Goal: Transaction & Acquisition: Purchase product/service

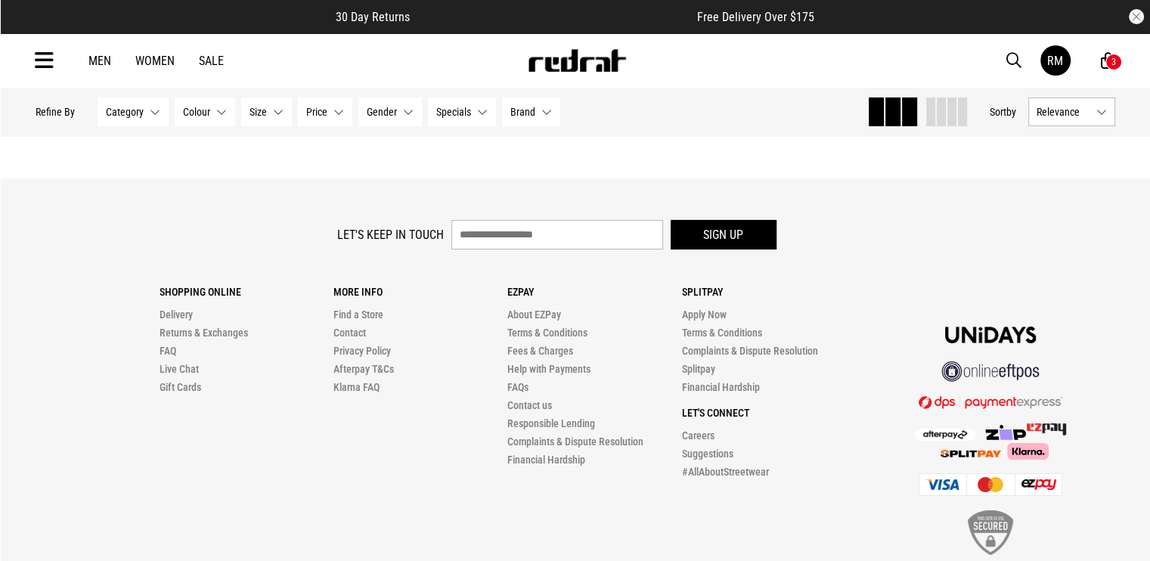
scroll to position [4989, 0]
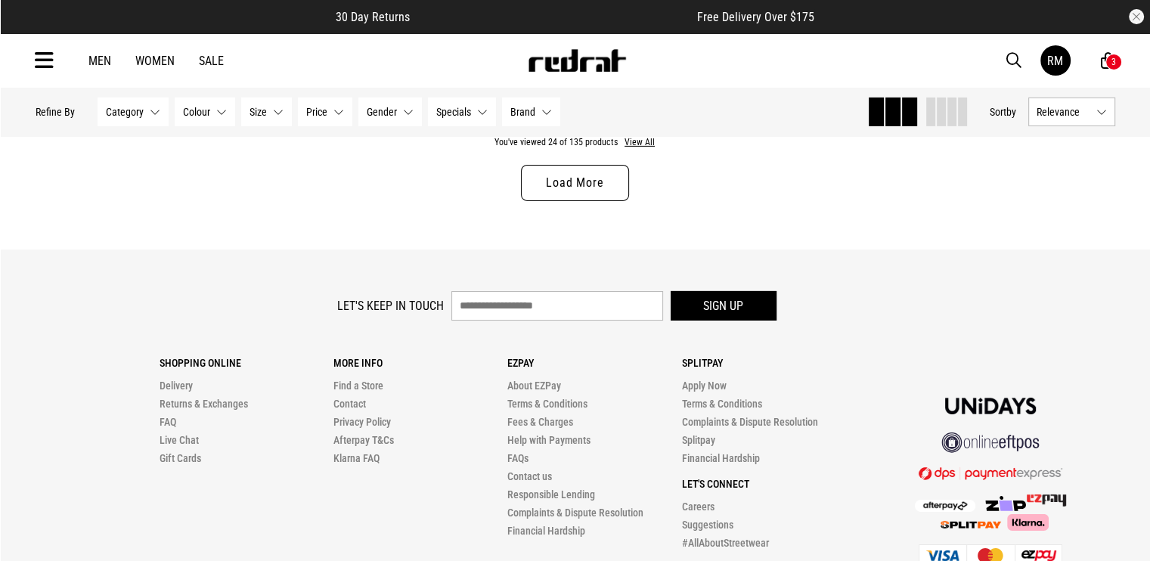
drag, startPoint x: 587, startPoint y: 193, endPoint x: 611, endPoint y: 206, distance: 27.8
click at [587, 193] on link "Load More" at bounding box center [574, 183] width 107 height 36
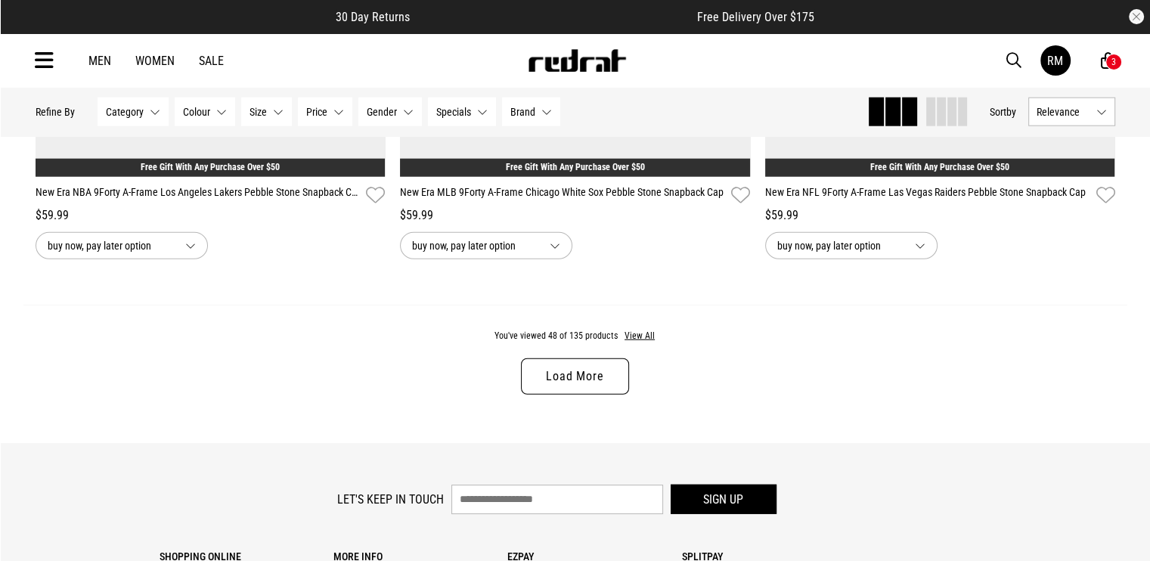
scroll to position [9676, 0]
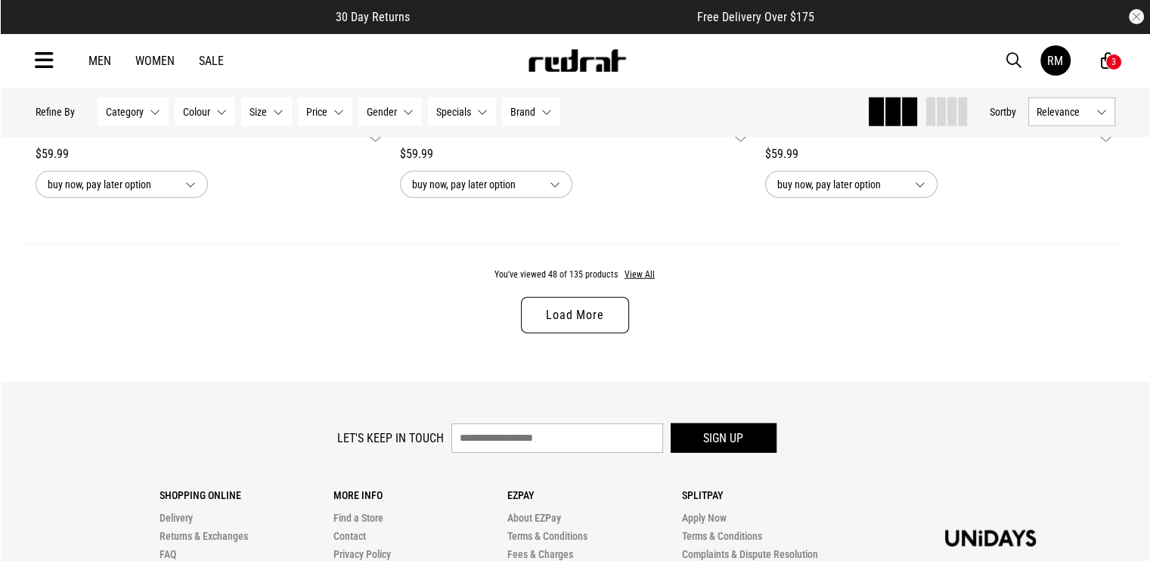
click at [400, 362] on div "You've viewed 48 of 135 products View All Load More" at bounding box center [575, 312] width 1104 height 138
click at [785, 331] on div "You've viewed 48 of 135 products View All Load More" at bounding box center [575, 312] width 1104 height 138
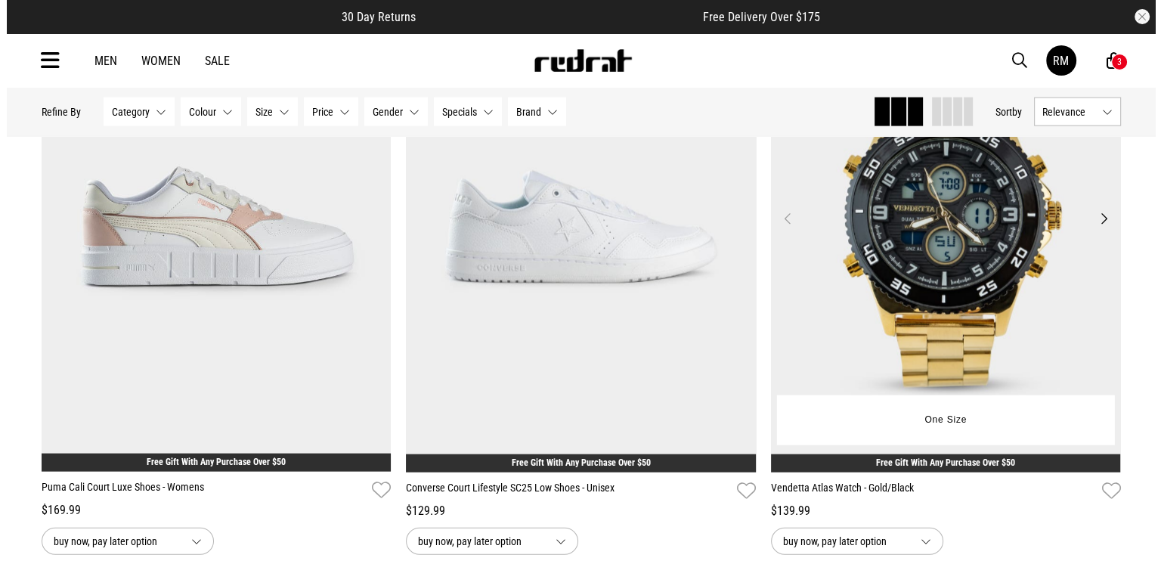
scroll to position [3250, 0]
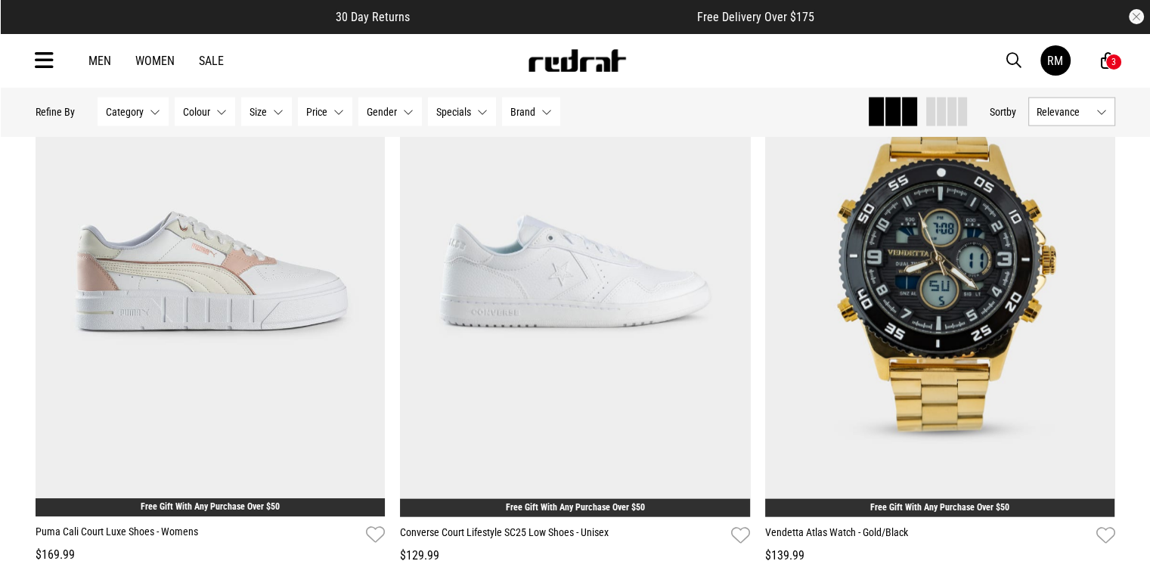
click at [42, 69] on icon at bounding box center [44, 60] width 19 height 25
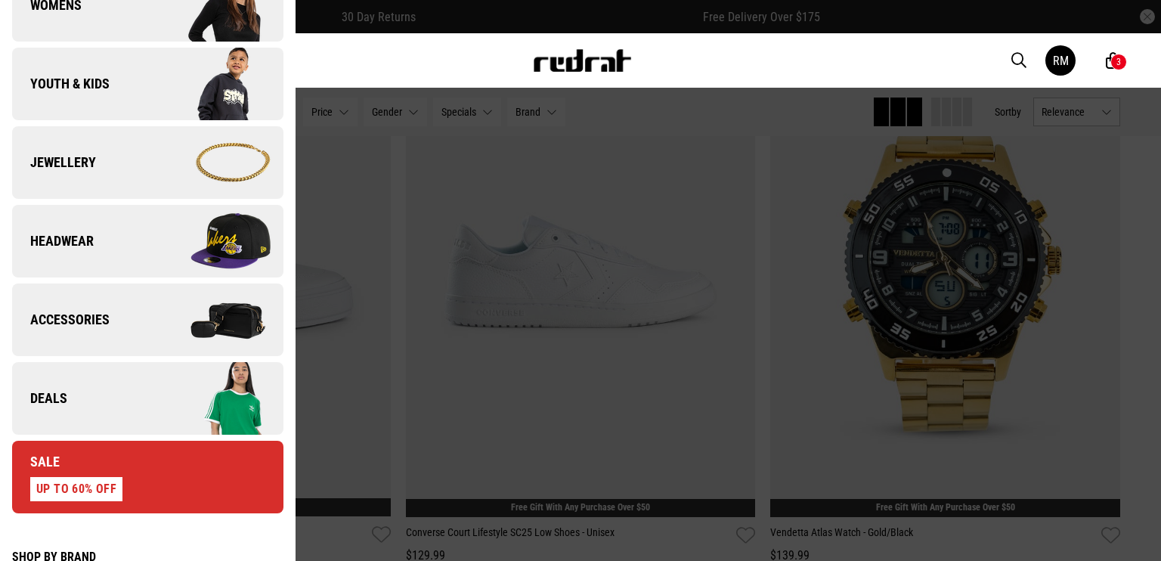
scroll to position [378, 0]
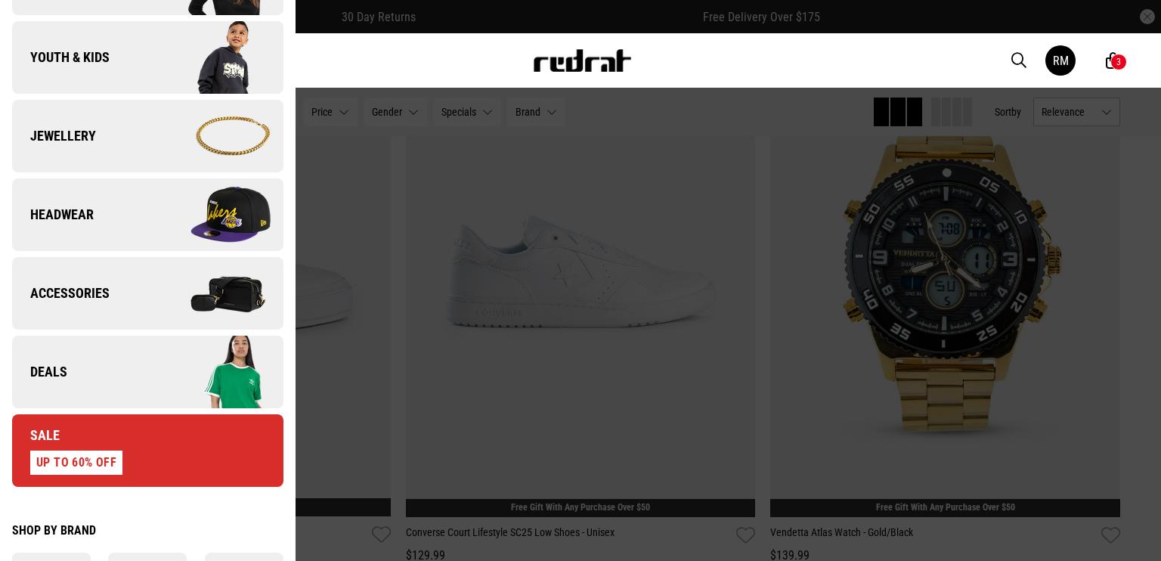
click at [94, 372] on link "Deals" at bounding box center [147, 372] width 271 height 73
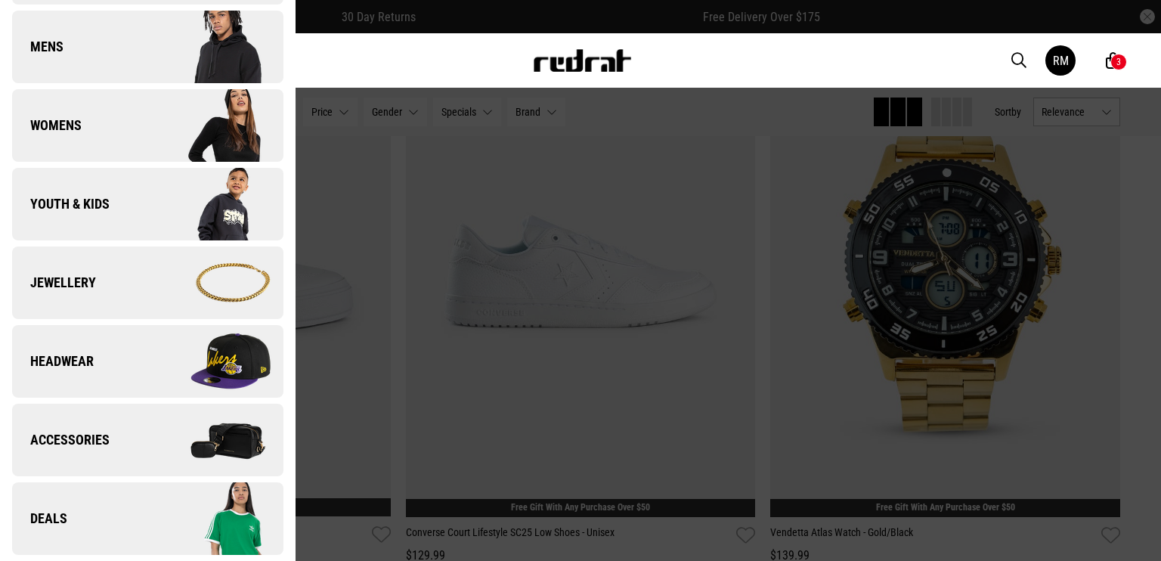
scroll to position [0, 0]
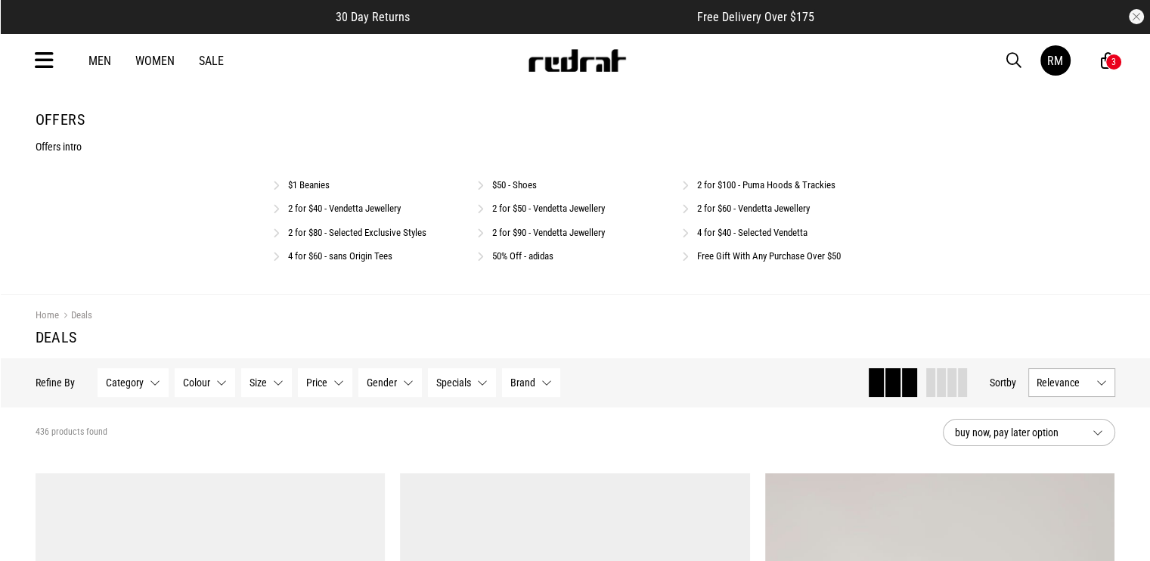
click at [520, 185] on link "$50 - Shoes" at bounding box center [514, 184] width 45 height 11
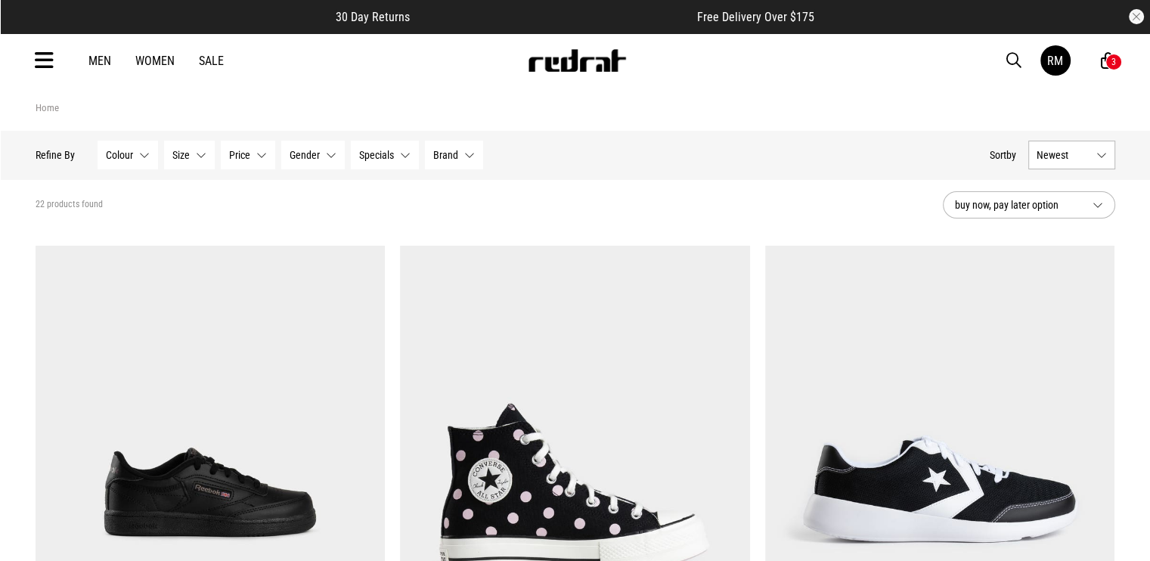
click at [1016, 68] on span "button" at bounding box center [1013, 60] width 15 height 18
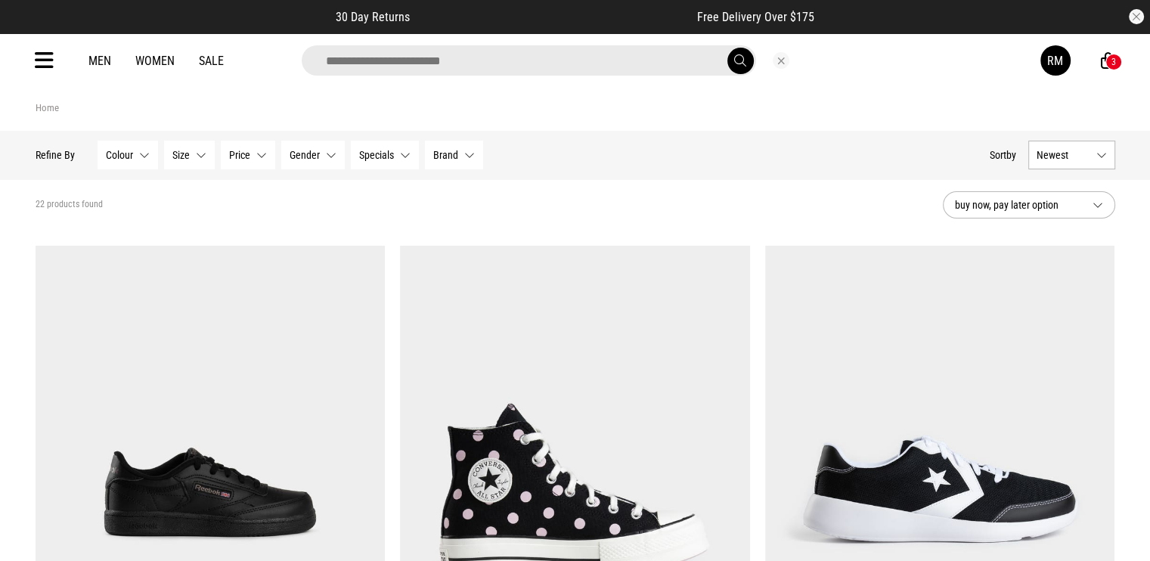
click at [621, 361] on img at bounding box center [575, 491] width 350 height 490
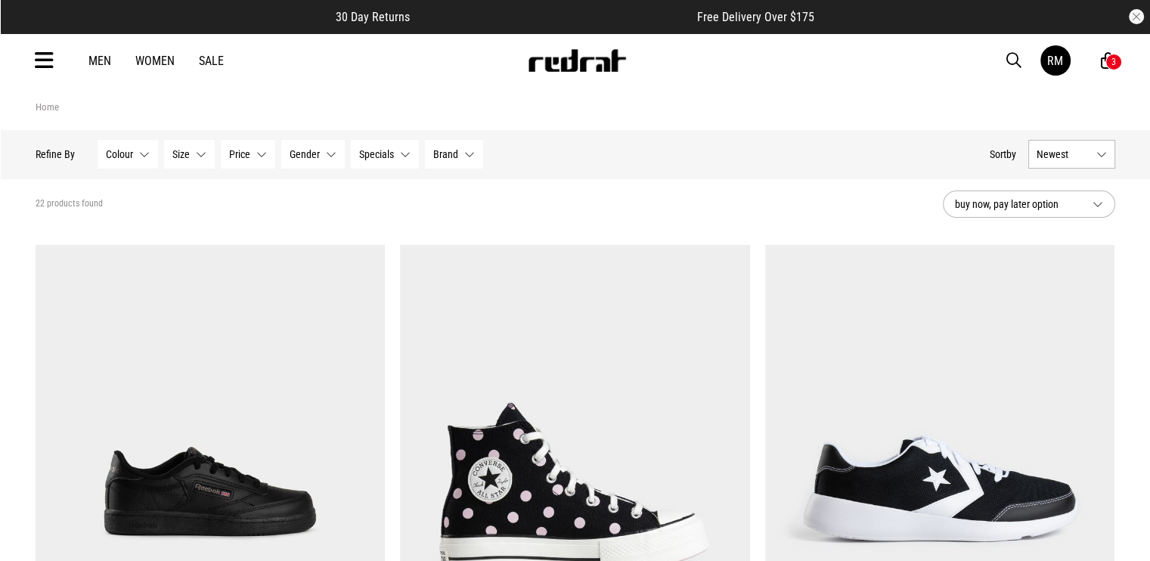
click at [35, 64] on icon at bounding box center [44, 60] width 19 height 25
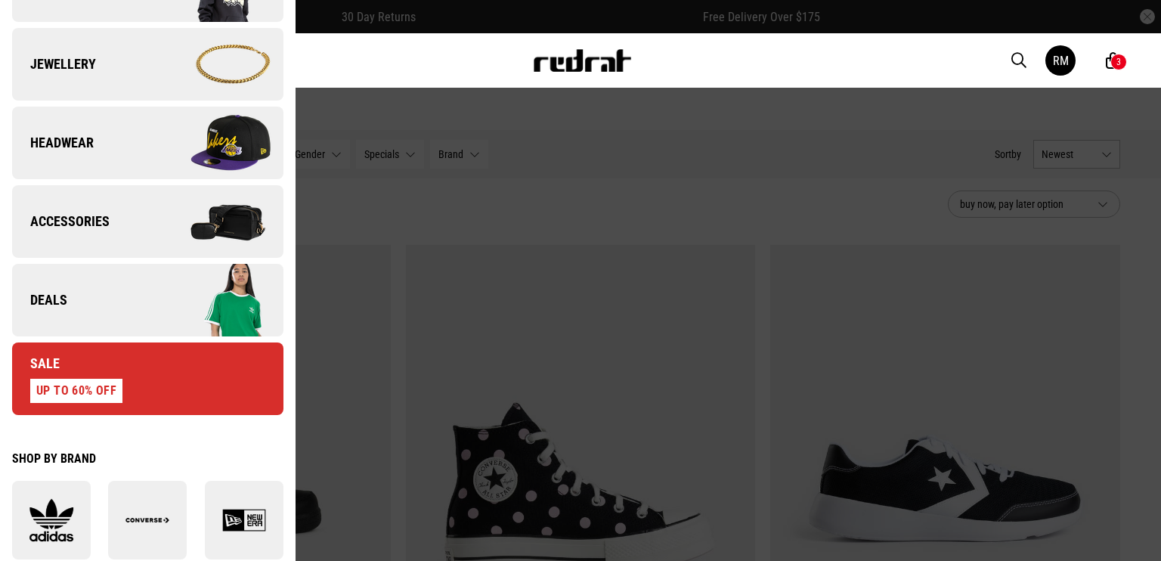
scroll to position [605, 0]
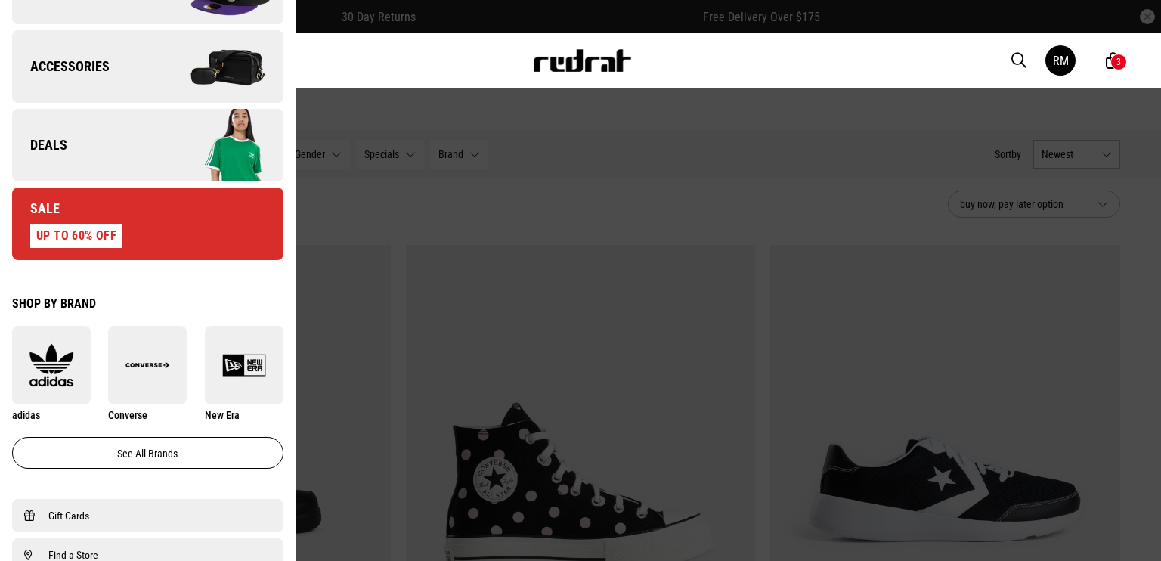
click at [147, 144] on img at bounding box center [214, 145] width 135 height 76
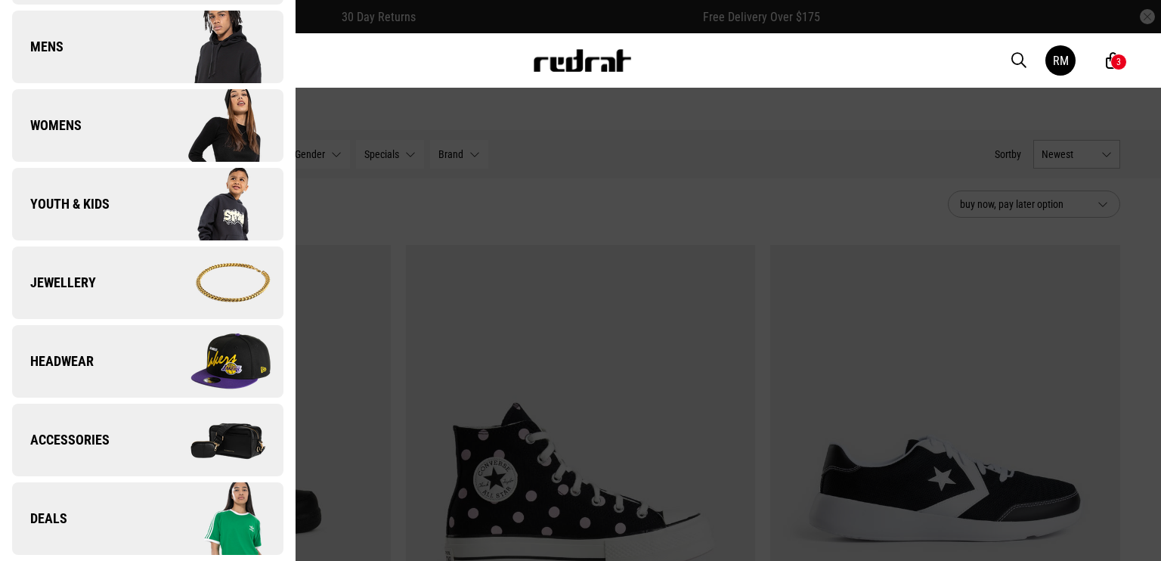
scroll to position [0, 0]
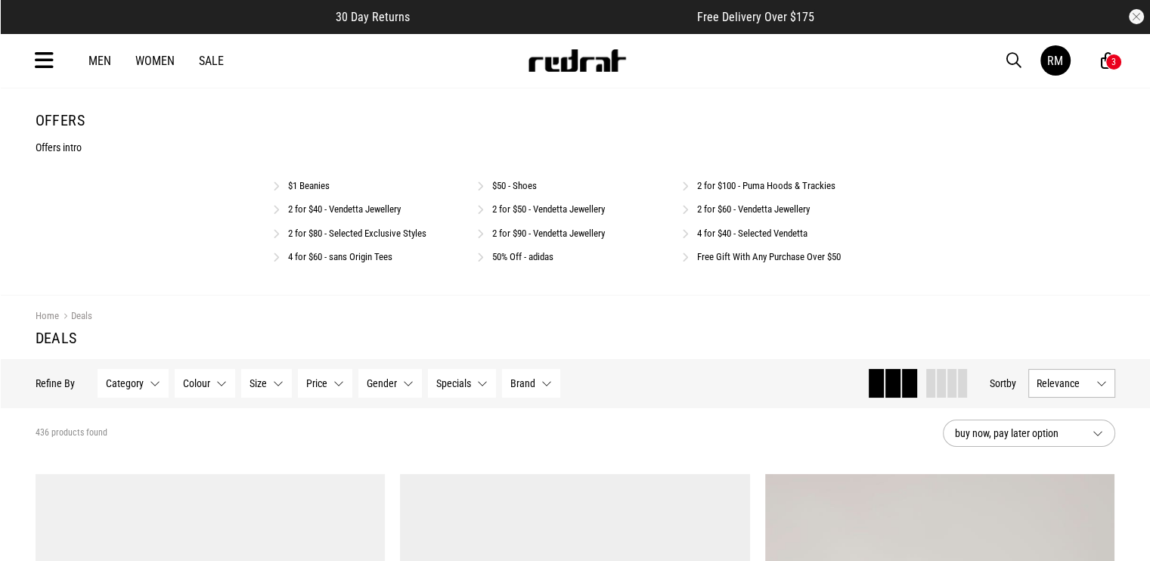
click at [519, 176] on div "Offers Offers intro $1 Beanies $50 - Shoes 2 for $100 - Puma Hoods & Trackies 2…" at bounding box center [575, 191] width 1104 height 161
click at [524, 182] on link "$50 - Shoes" at bounding box center [514, 185] width 45 height 11
